Goal: Contribute content: Contribute content

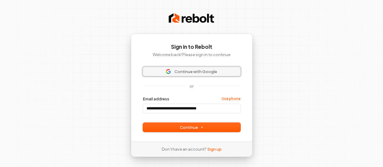
click at [196, 71] on span "Continue with Google" at bounding box center [195, 71] width 43 height 5
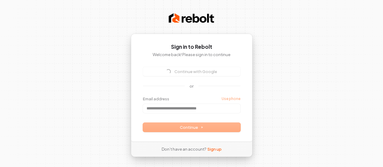
type input "**********"
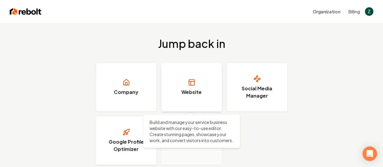
click at [192, 84] on icon at bounding box center [191, 82] width 7 height 7
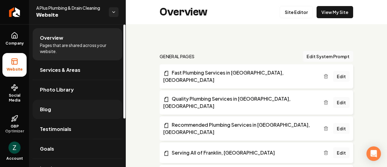
click at [60, 110] on link "Blog" at bounding box center [78, 109] width 90 height 19
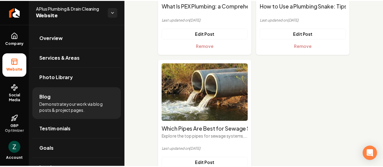
scroll to position [277, 0]
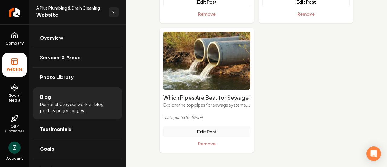
click at [205, 130] on link "Edit Post" at bounding box center [206, 131] width 87 height 11
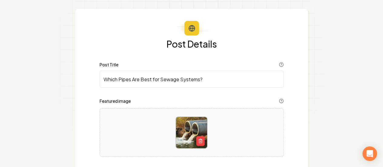
scroll to position [60, 0]
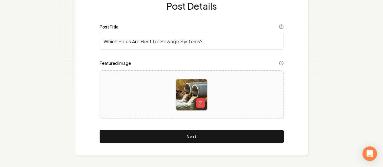
click at [361, 59] on section "Overview Content SEO Complete Post Details Post Title Which Pipes Are Best for …" at bounding box center [191, 53] width 383 height 227
